Goal: Task Accomplishment & Management: Complete application form

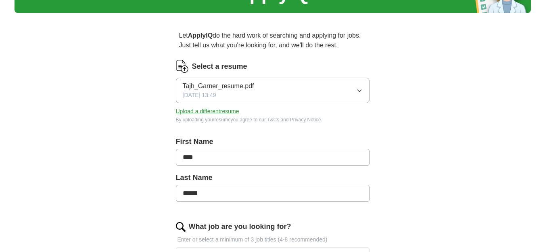
scroll to position [58, 0]
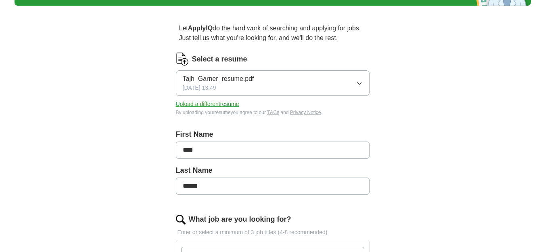
click at [341, 85] on button "Tajh_Garner_resume.pdf [DATE] 13:49" at bounding box center [273, 82] width 194 height 25
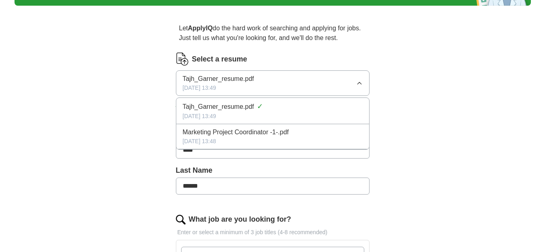
click at [416, 113] on div "ApplyIQ Let ApplyIQ do the hard work of searching and applying for jobs. Just t…" at bounding box center [273, 229] width 517 height 524
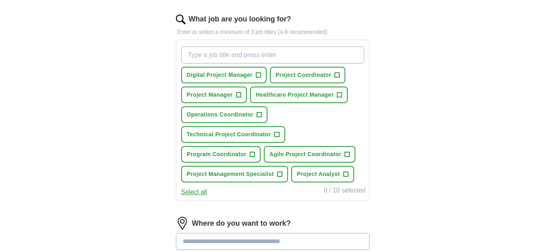
scroll to position [258, 0]
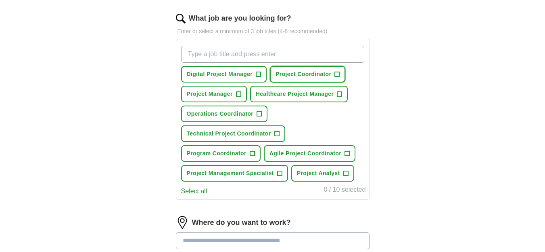
click at [313, 76] on span "Project Coordinator" at bounding box center [304, 74] width 56 height 8
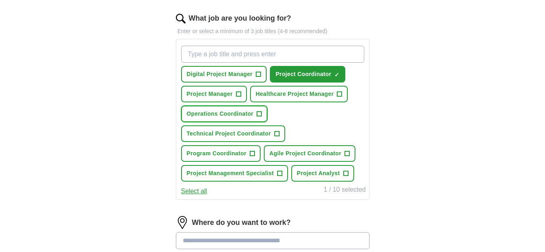
click at [245, 118] on button "Operations Coordinator +" at bounding box center [224, 113] width 87 height 17
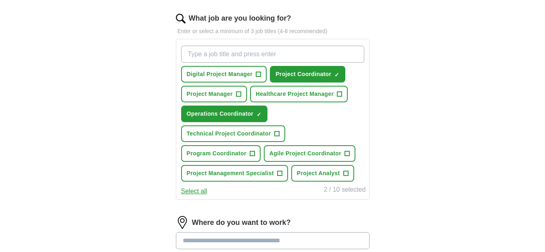
click at [263, 56] on input "What job are you looking for?" at bounding box center [272, 54] width 183 height 17
type input "junior project manager"
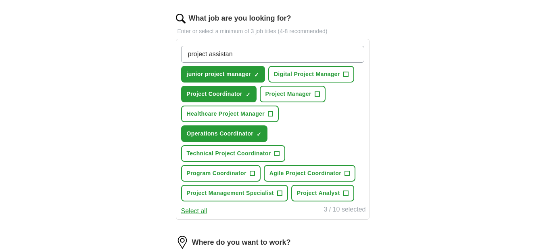
type input "project assistant"
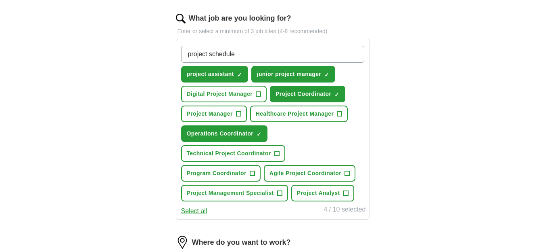
type input "project scheduler"
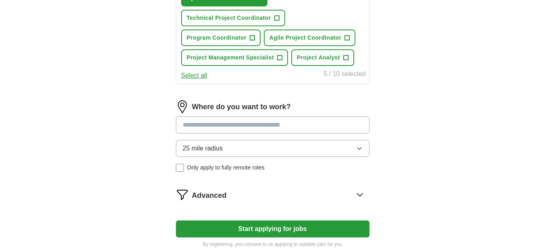
scroll to position [415, 0]
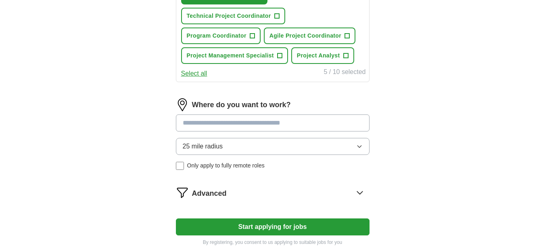
click at [331, 119] on input at bounding box center [273, 122] width 194 height 17
click at [181, 165] on div "25 mile radius Only apply to fully remote roles" at bounding box center [273, 154] width 194 height 32
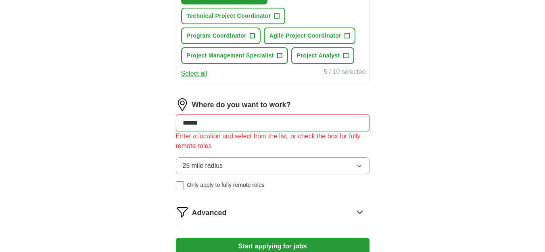
click at [231, 130] on input "******" at bounding box center [273, 122] width 194 height 17
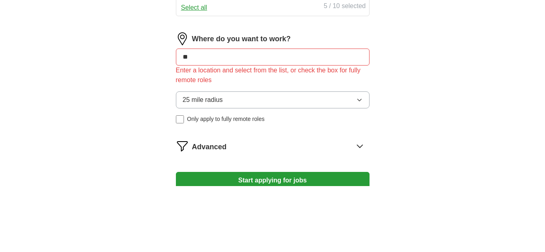
type input "*"
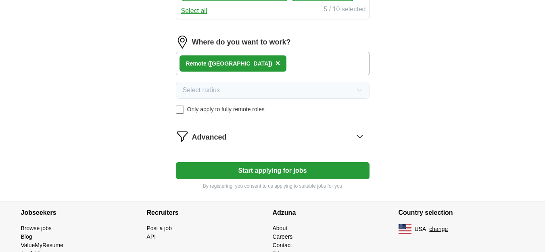
scroll to position [479, 0]
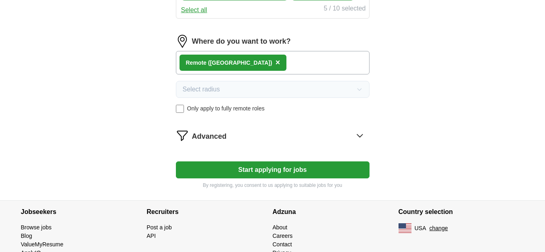
click at [360, 135] on icon at bounding box center [360, 135] width 13 height 13
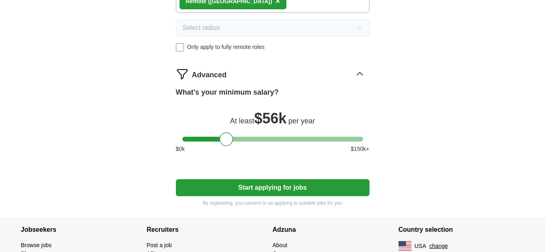
scroll to position [560, 0]
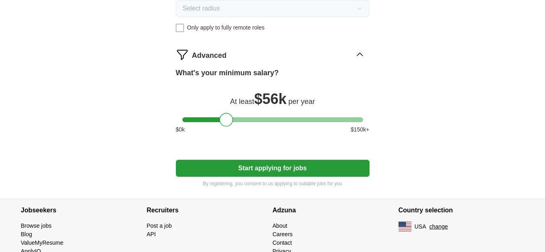
click at [322, 168] on button "Start applying for jobs" at bounding box center [273, 167] width 194 height 17
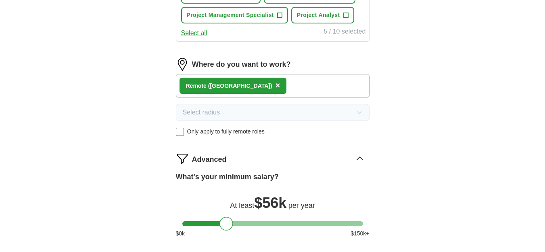
select select "**"
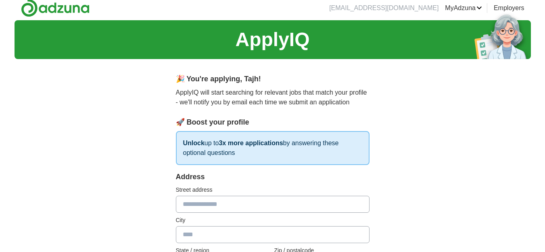
scroll to position [0, 0]
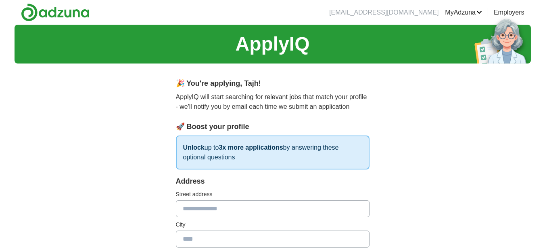
click at [65, 14] on img at bounding box center [55, 12] width 69 height 18
